Goal: Book appointment/travel/reservation

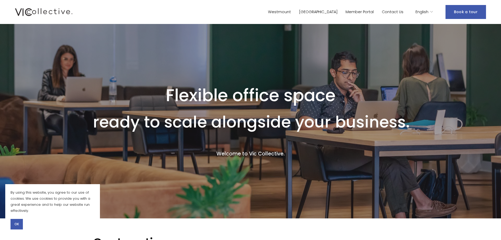
click at [333, 12] on link "[GEOGRAPHIC_DATA]" at bounding box center [318, 12] width 39 height 8
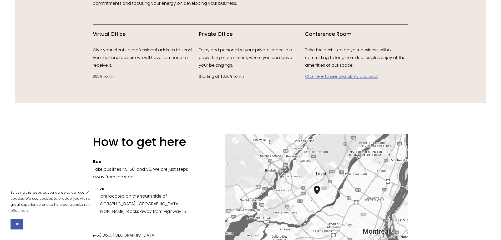
scroll to position [710, 0]
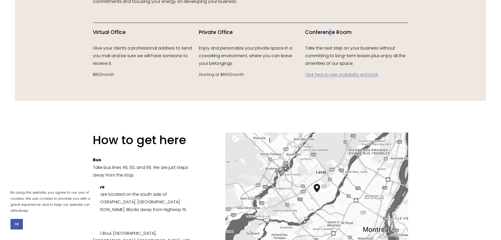
click at [331, 31] on h4 "Conference Room" at bounding box center [356, 32] width 103 height 7
click at [344, 74] on link "Click here to see availability and book" at bounding box center [341, 74] width 73 height 5
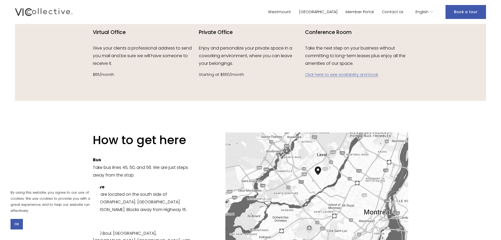
drag, startPoint x: 323, startPoint y: 203, endPoint x: 325, endPoint y: 192, distance: 10.6
click at [325, 192] on div at bounding box center [316, 192] width 183 height 120
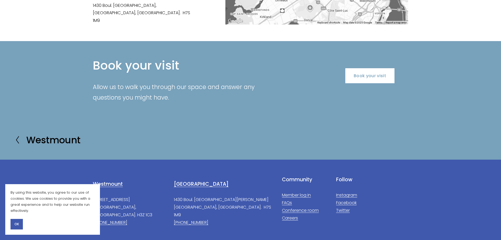
scroll to position [947, 0]
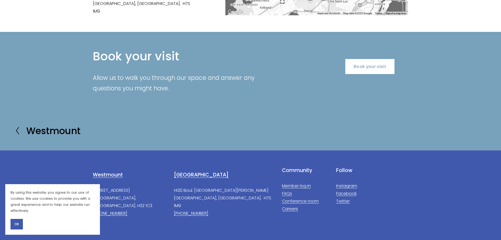
drag, startPoint x: 142, startPoint y: 179, endPoint x: 87, endPoint y: 177, distance: 55.0
click at [87, 178] on div "Laval 1430 Boul. Saint-Martin Laval, QC. H7S 1M9 (450) 505-5006 Westmount 376 V…" at bounding box center [251, 212] width 346 height 124
copy p "[STREET_ADDRESS]"
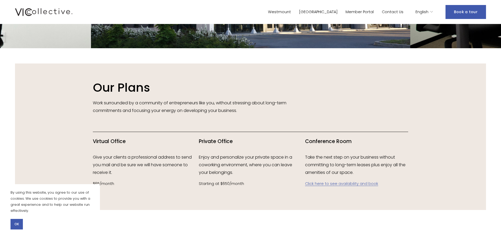
scroll to position [579, 0]
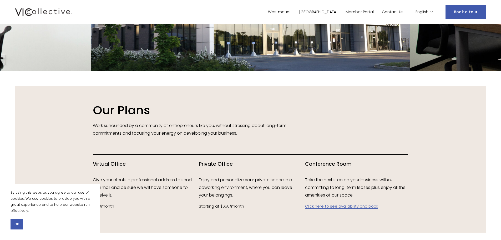
click at [354, 208] on link "Click here to see availability and book" at bounding box center [341, 205] width 73 height 5
